Goal: Information Seeking & Learning: Learn about a topic

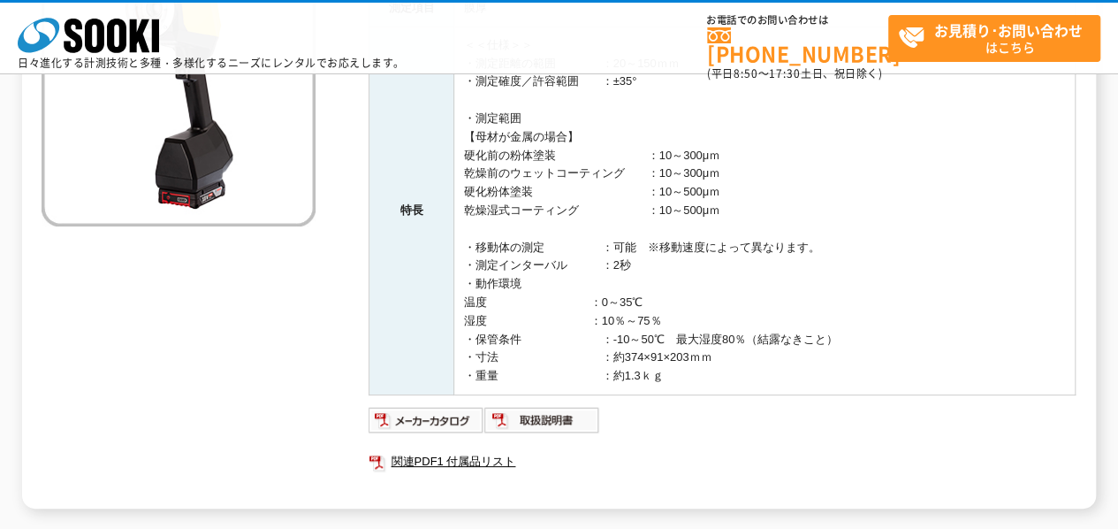
scroll to position [442, 0]
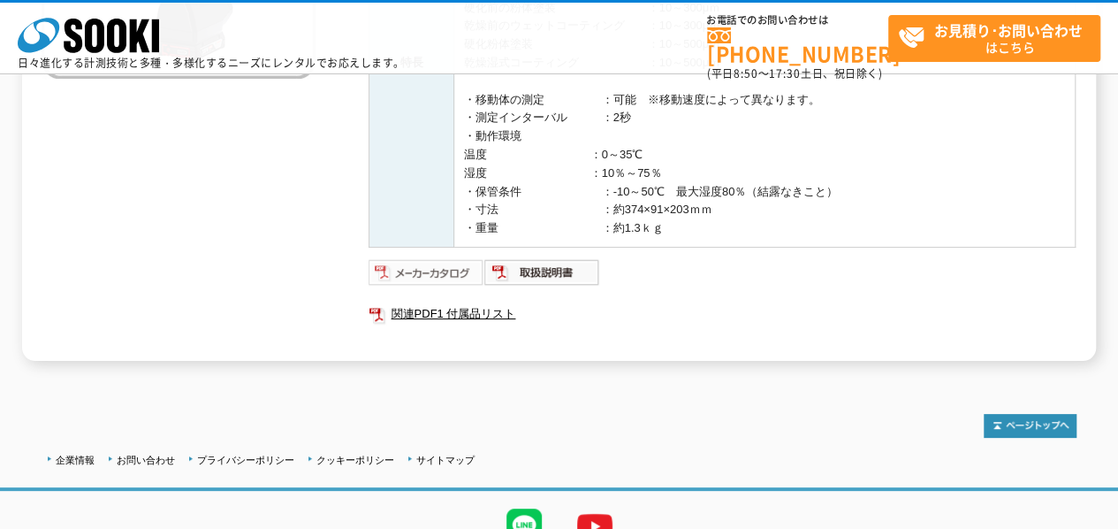
click at [468, 271] on img at bounding box center [427, 272] width 116 height 28
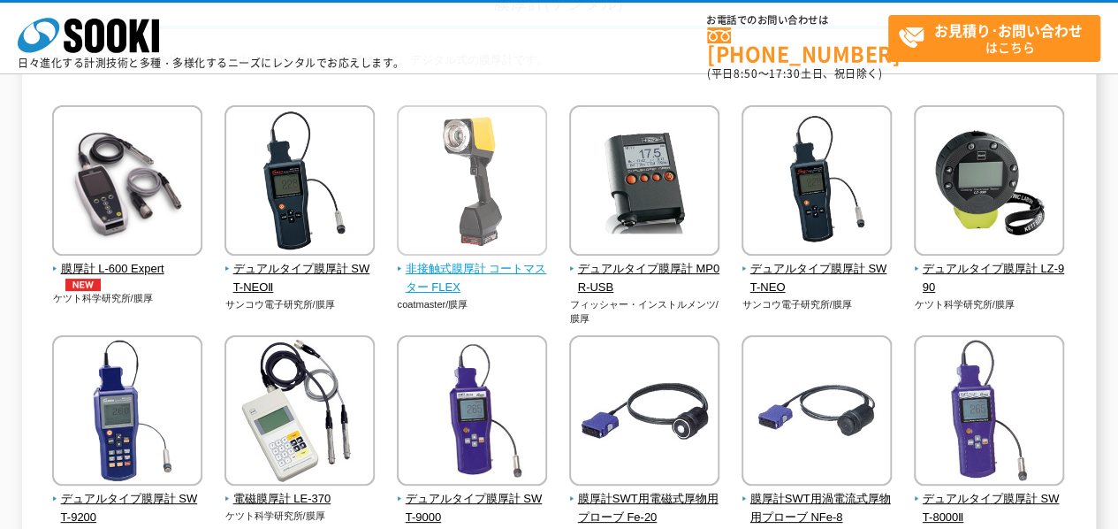
scroll to position [147, 0]
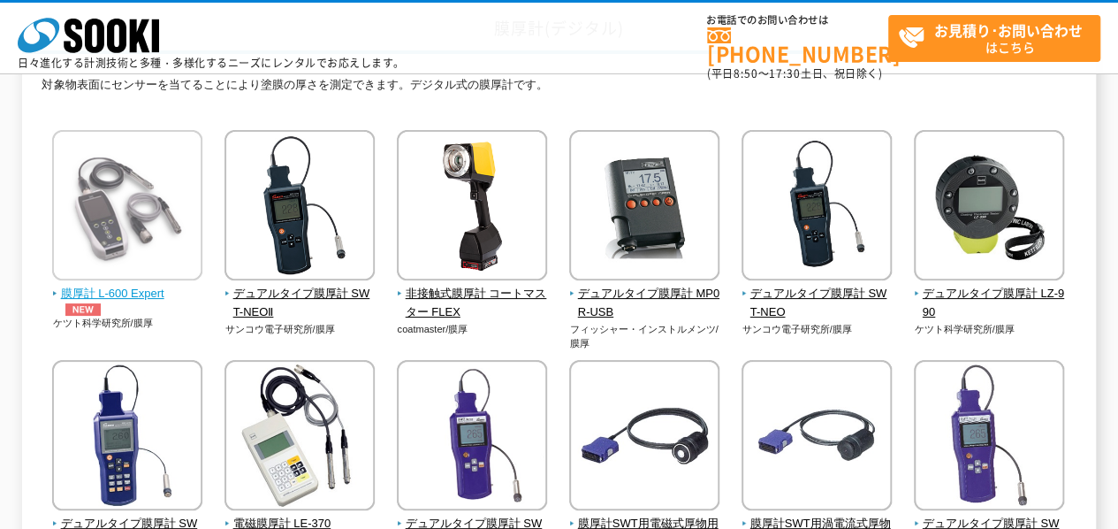
click at [154, 294] on span "膜厚計 L-600 Expert" at bounding box center [127, 300] width 151 height 31
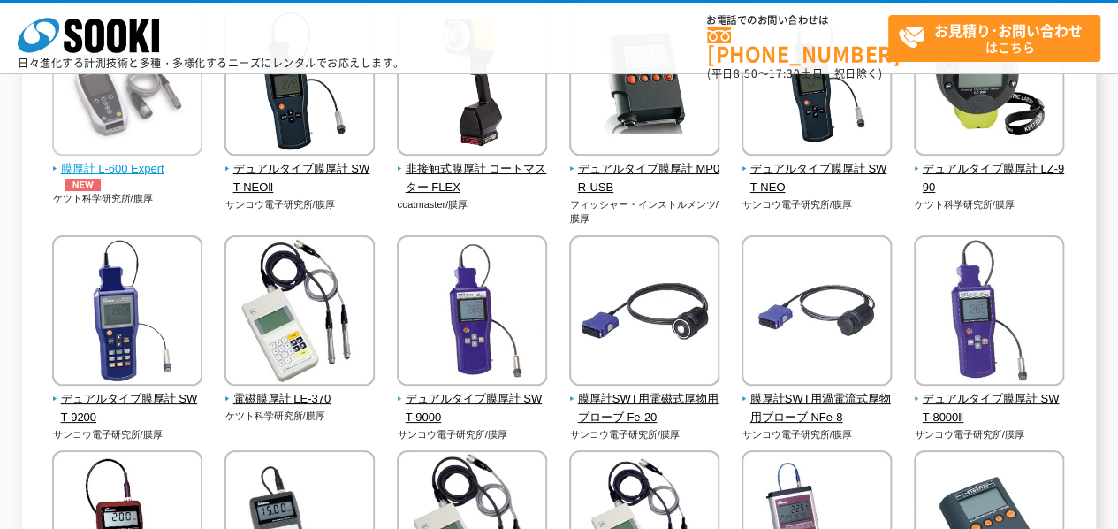
scroll to position [294, 0]
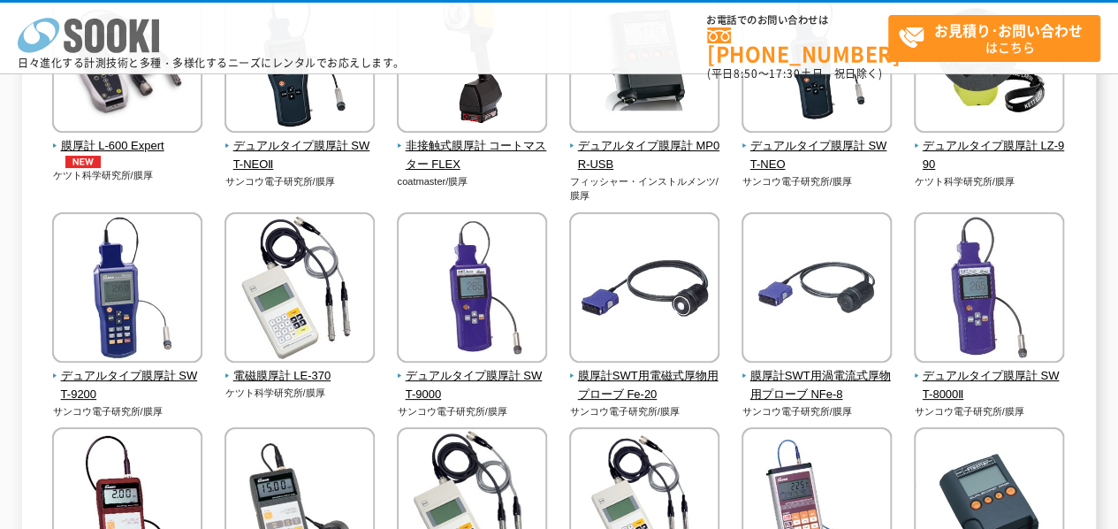
click at [142, 34] on polygon at bounding box center [140, 35] width 20 height 33
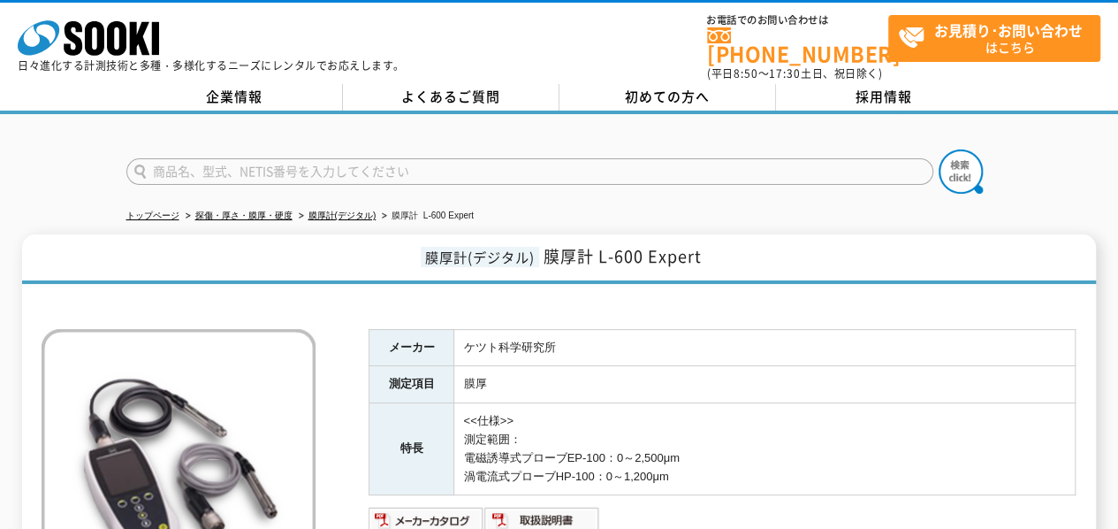
scroll to position [147, 0]
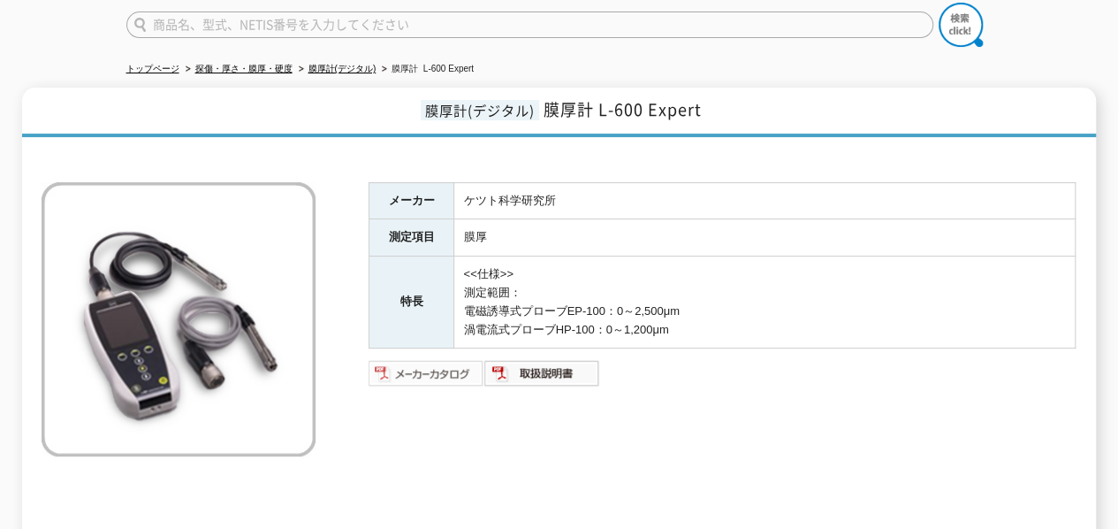
click at [433, 362] on img at bounding box center [427, 373] width 116 height 28
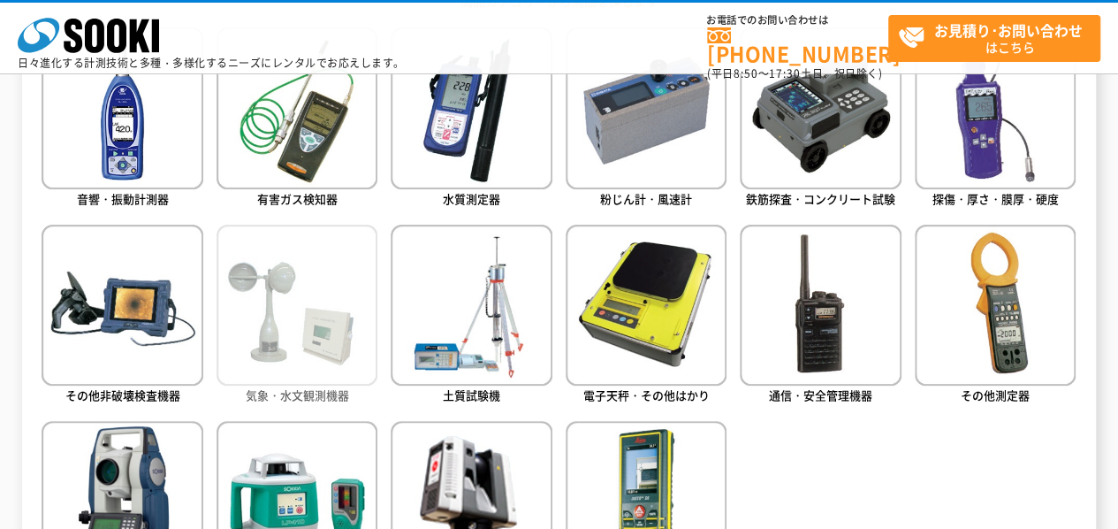
scroll to position [884, 0]
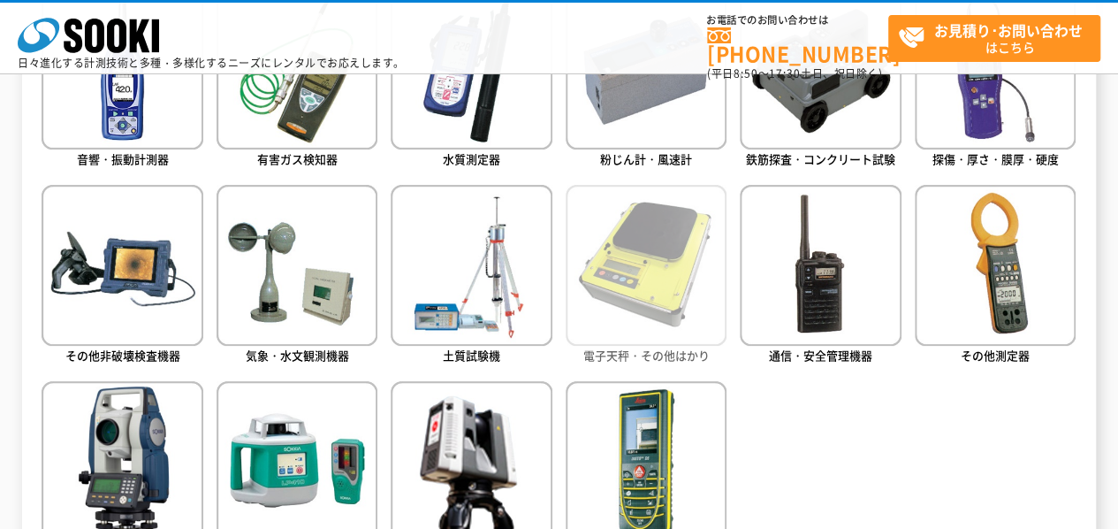
click at [627, 351] on span "電子天秤・その他はかり" at bounding box center [646, 355] width 126 height 17
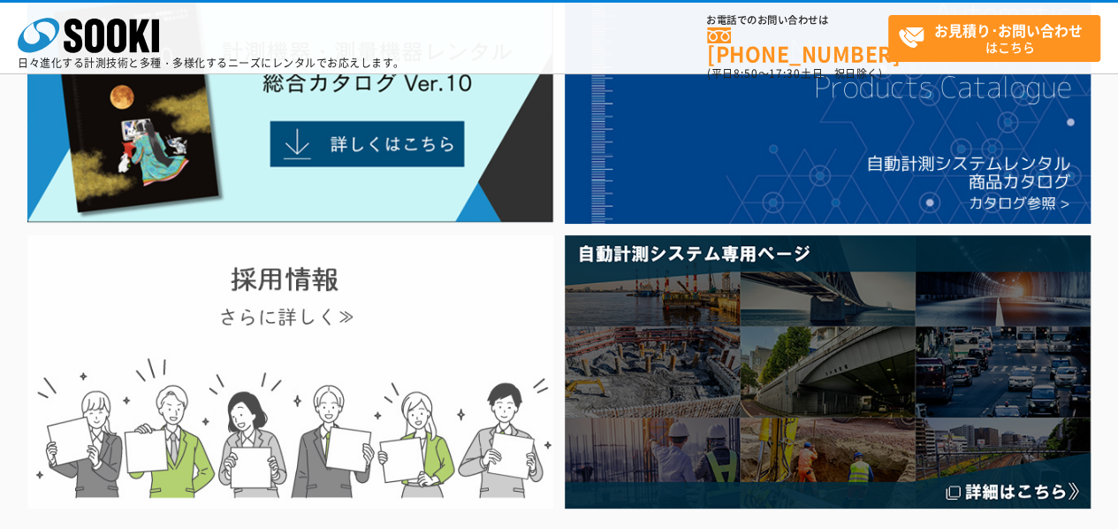
scroll to position [147, 0]
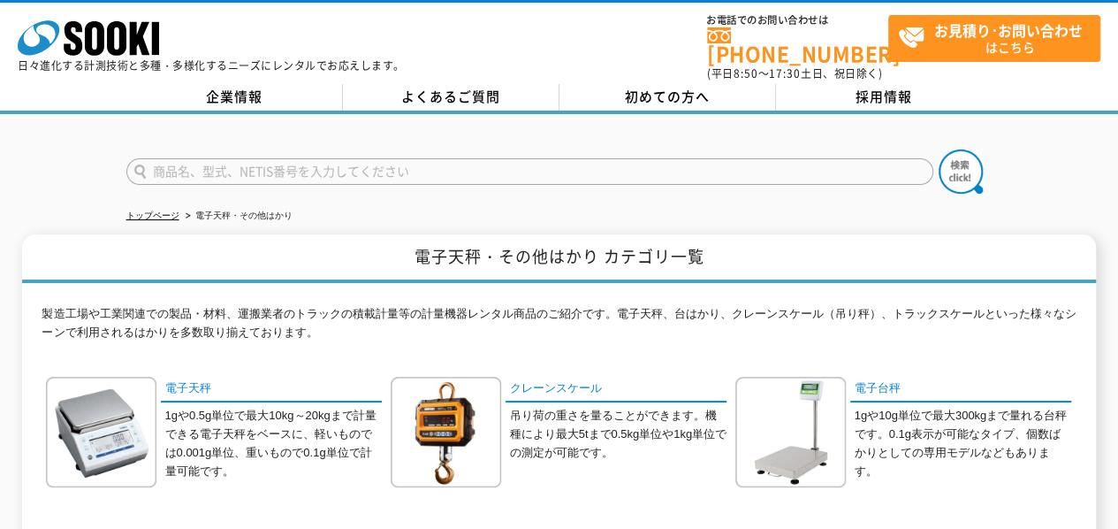
scroll to position [147, 0]
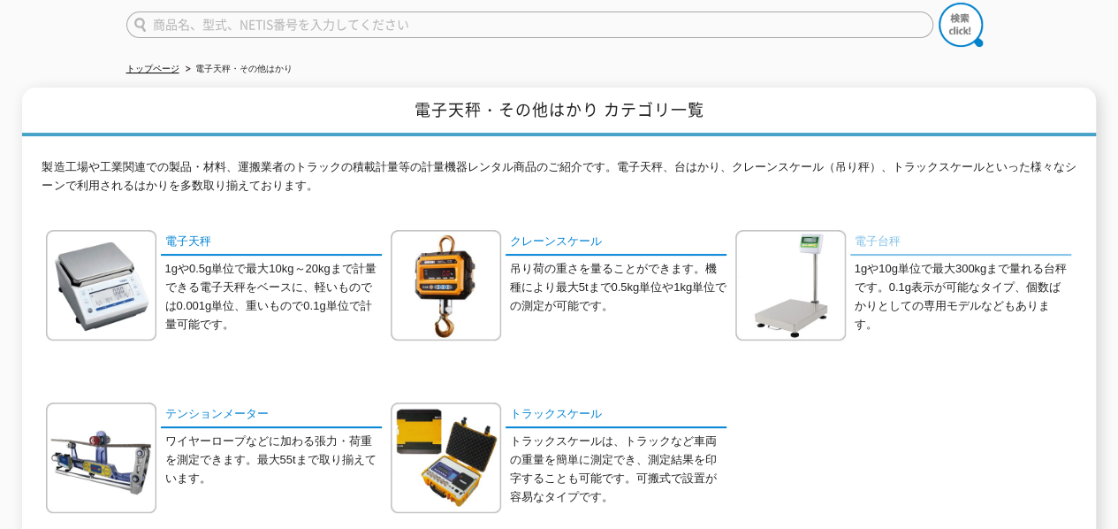
click at [889, 230] on link "電子台秤" at bounding box center [960, 243] width 221 height 26
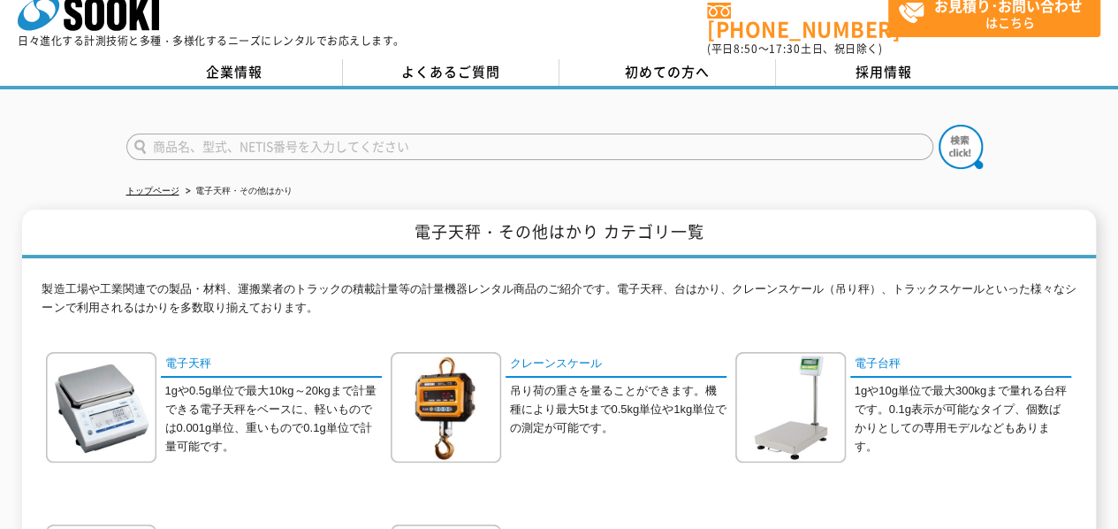
scroll to position [0, 0]
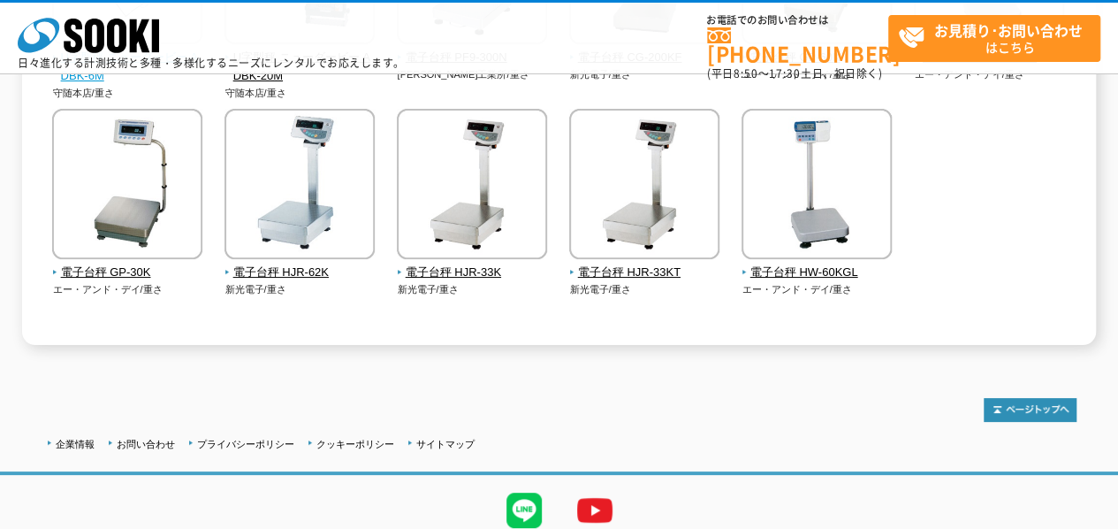
scroll to position [665, 0]
